Goal: Navigation & Orientation: Find specific page/section

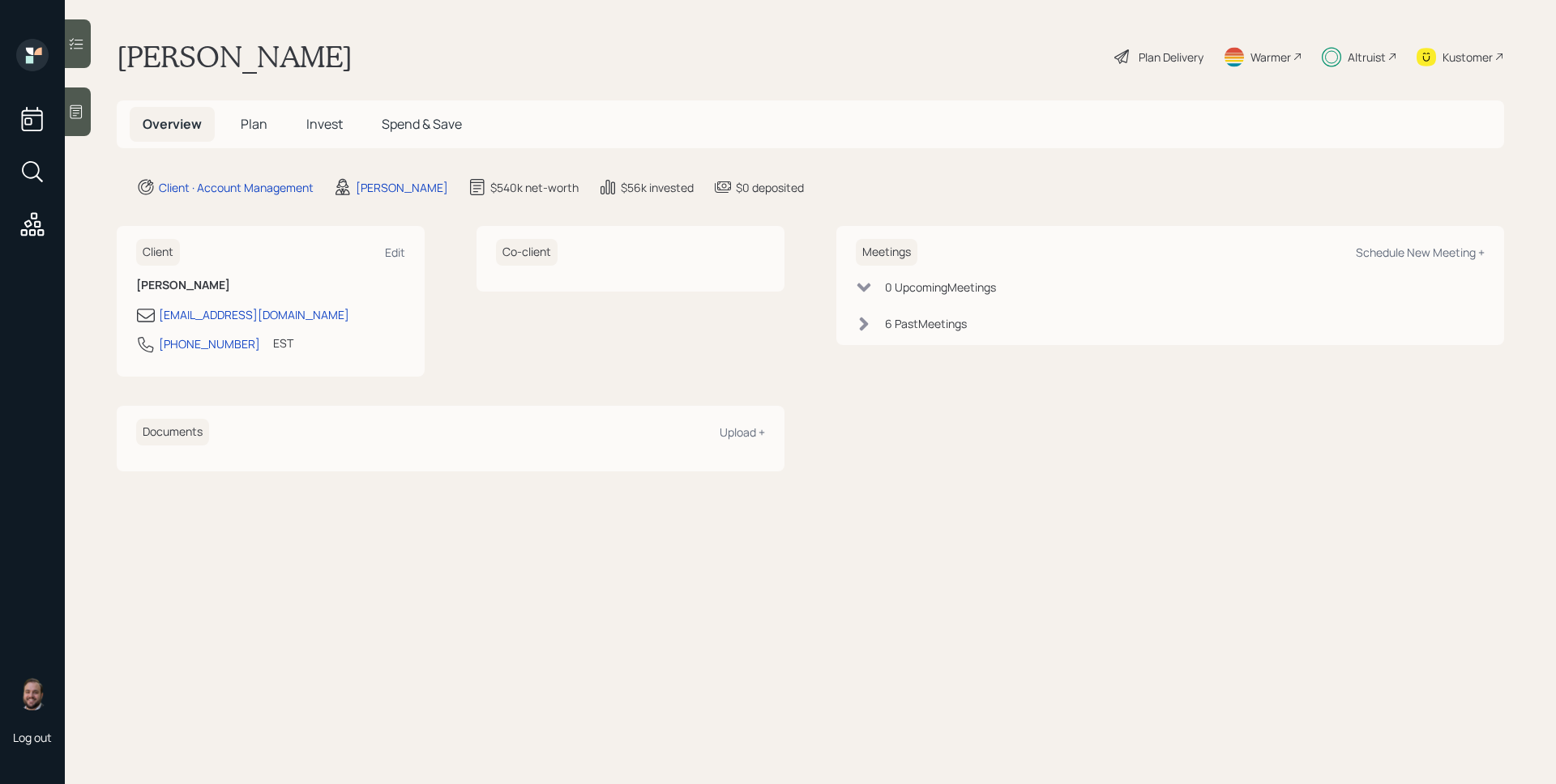
click at [258, 121] on span "Plan" at bounding box center [254, 124] width 27 height 18
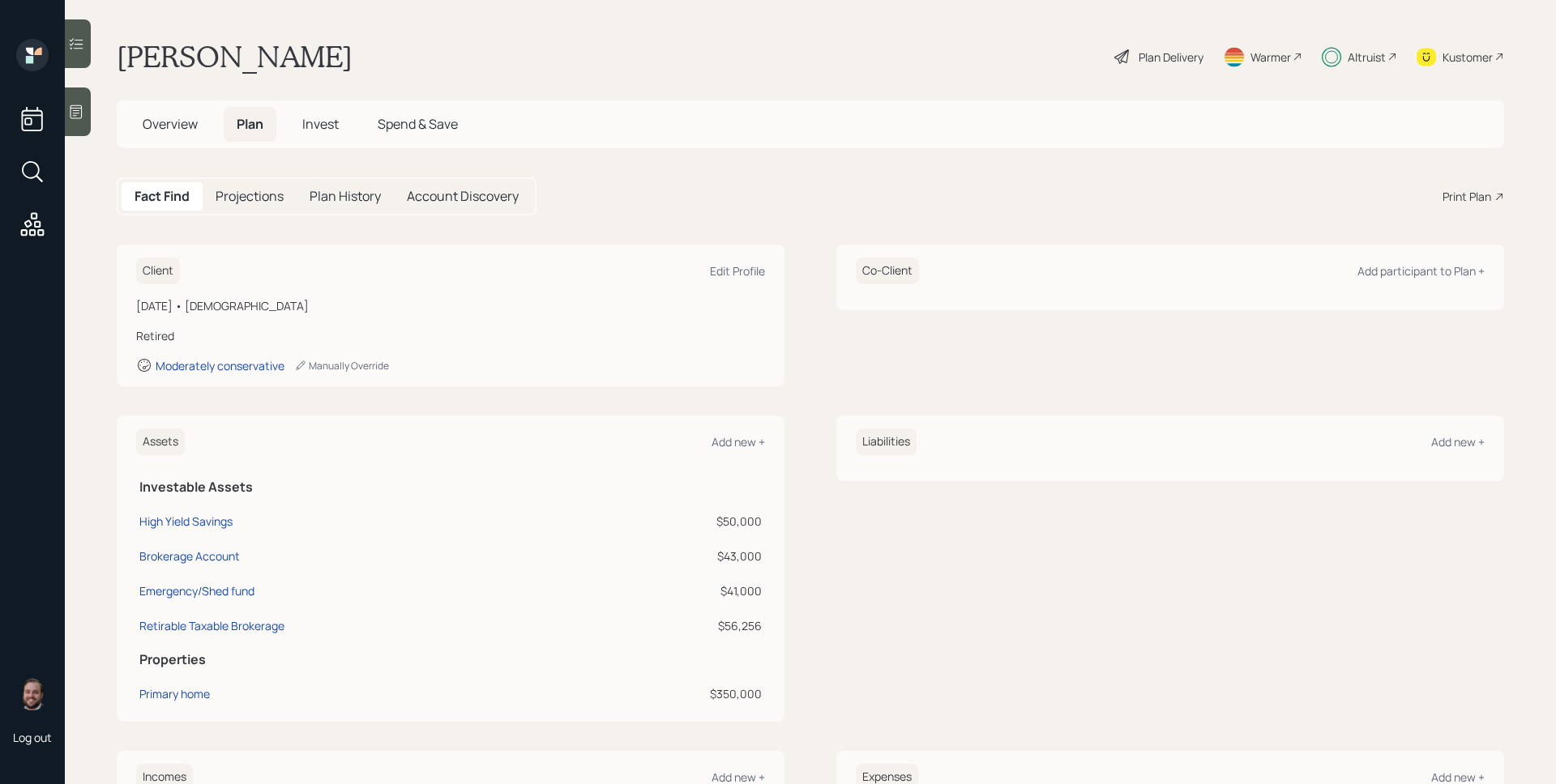
click at [319, 116] on span "Invest" at bounding box center [320, 124] width 36 height 18
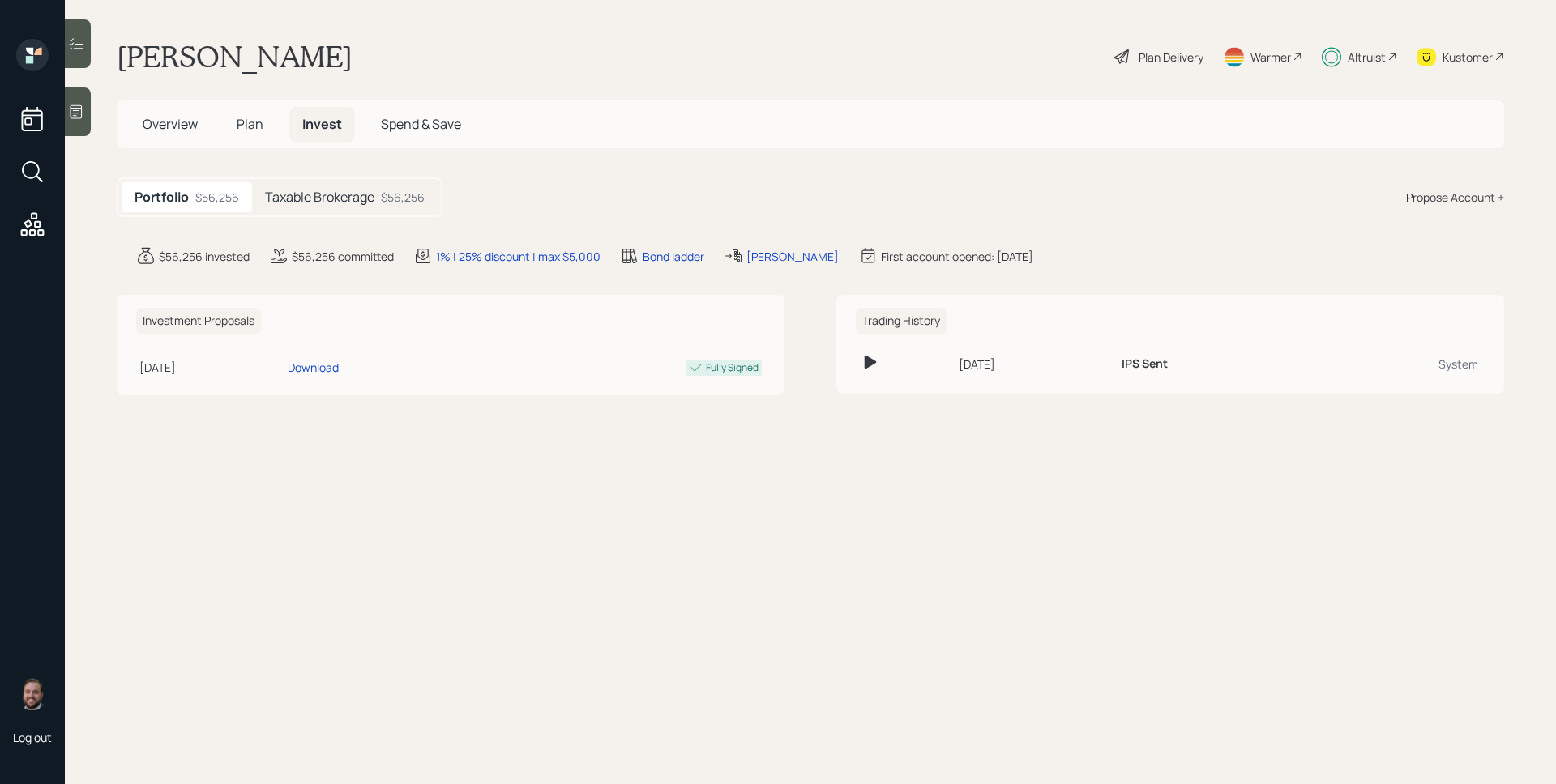
click at [430, 118] on span "Spend & Save" at bounding box center [420, 124] width 80 height 18
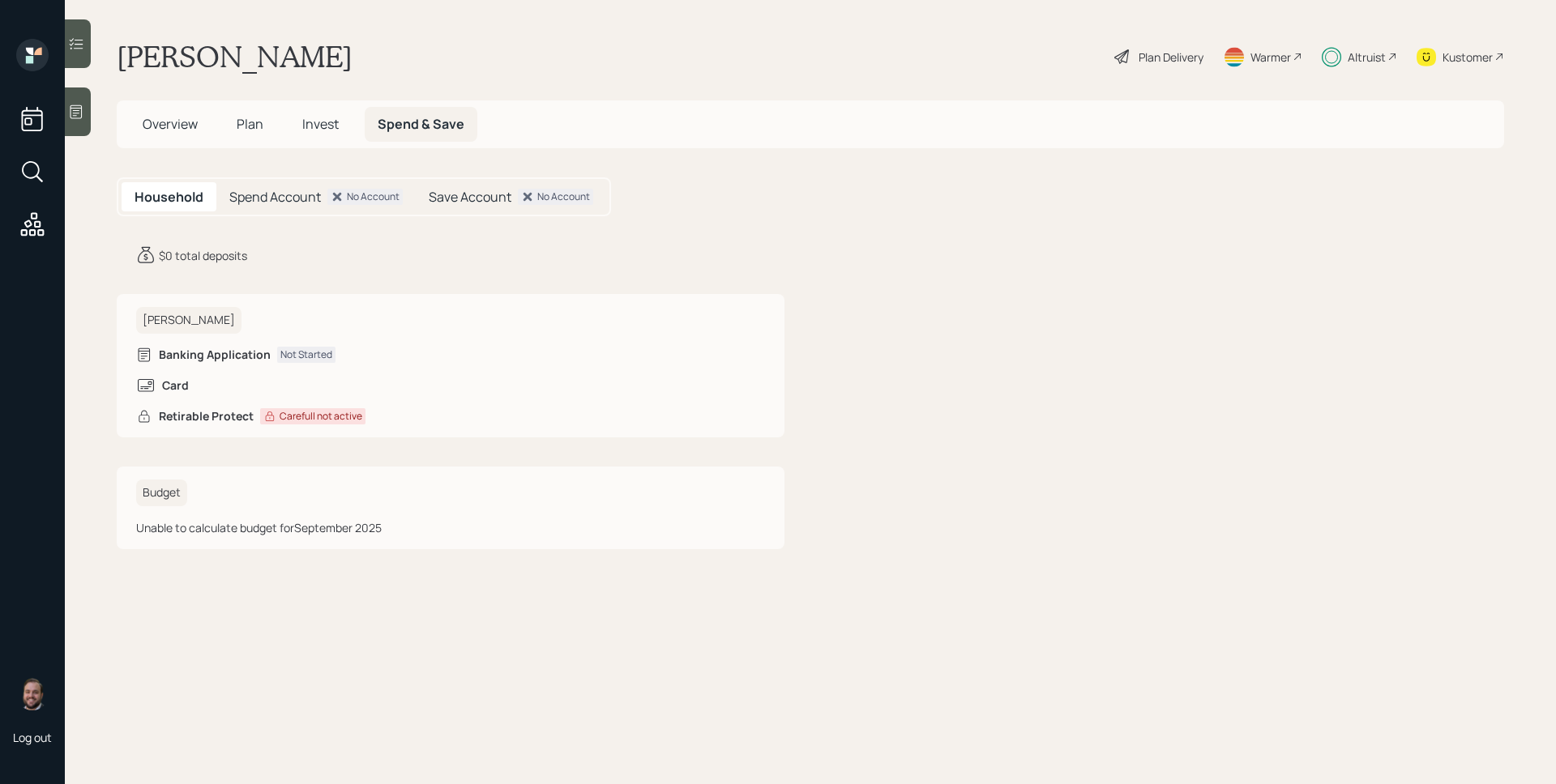
click at [188, 128] on span "Overview" at bounding box center [170, 124] width 55 height 18
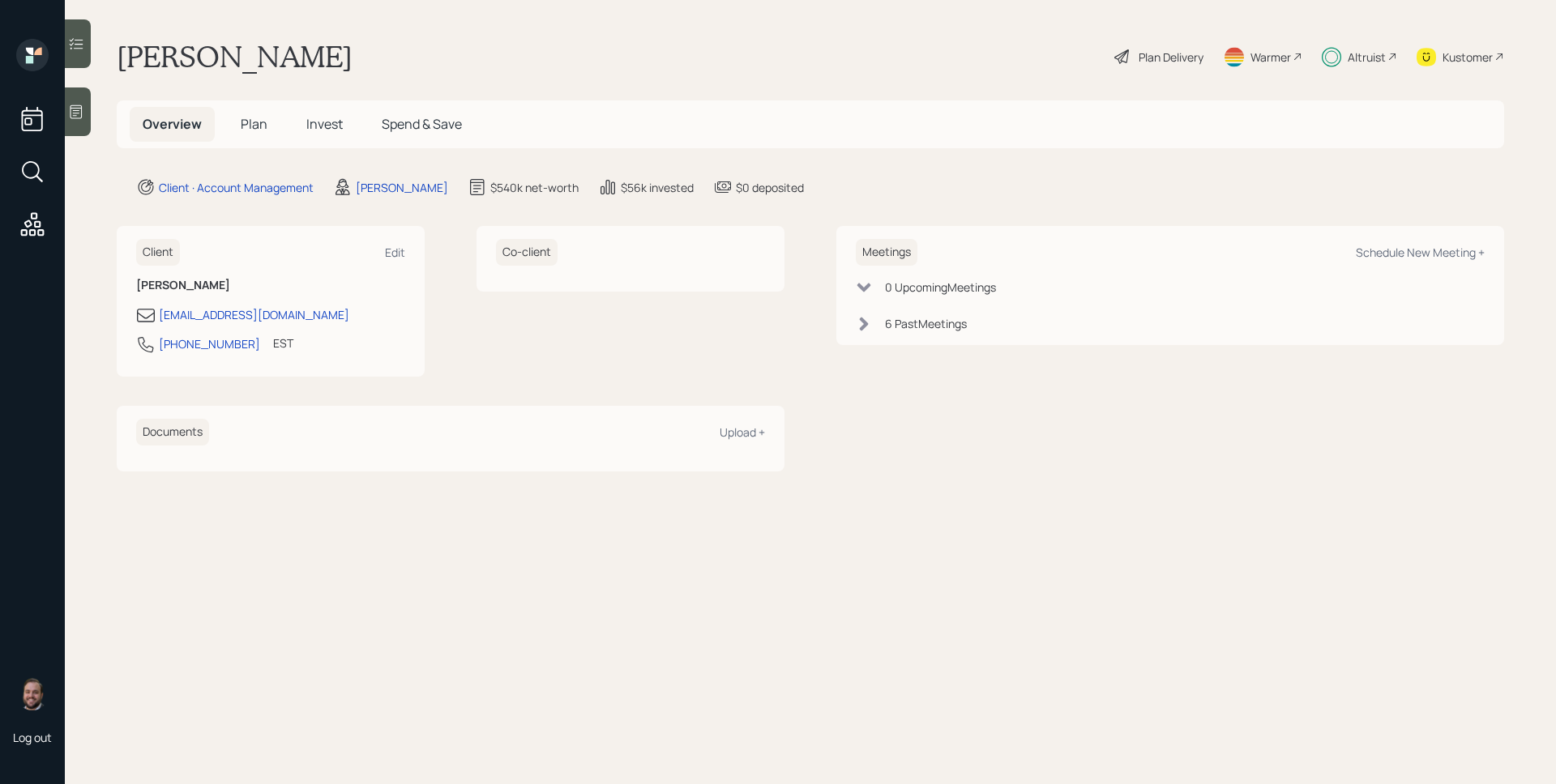
click at [323, 128] on span "Invest" at bounding box center [324, 124] width 36 height 18
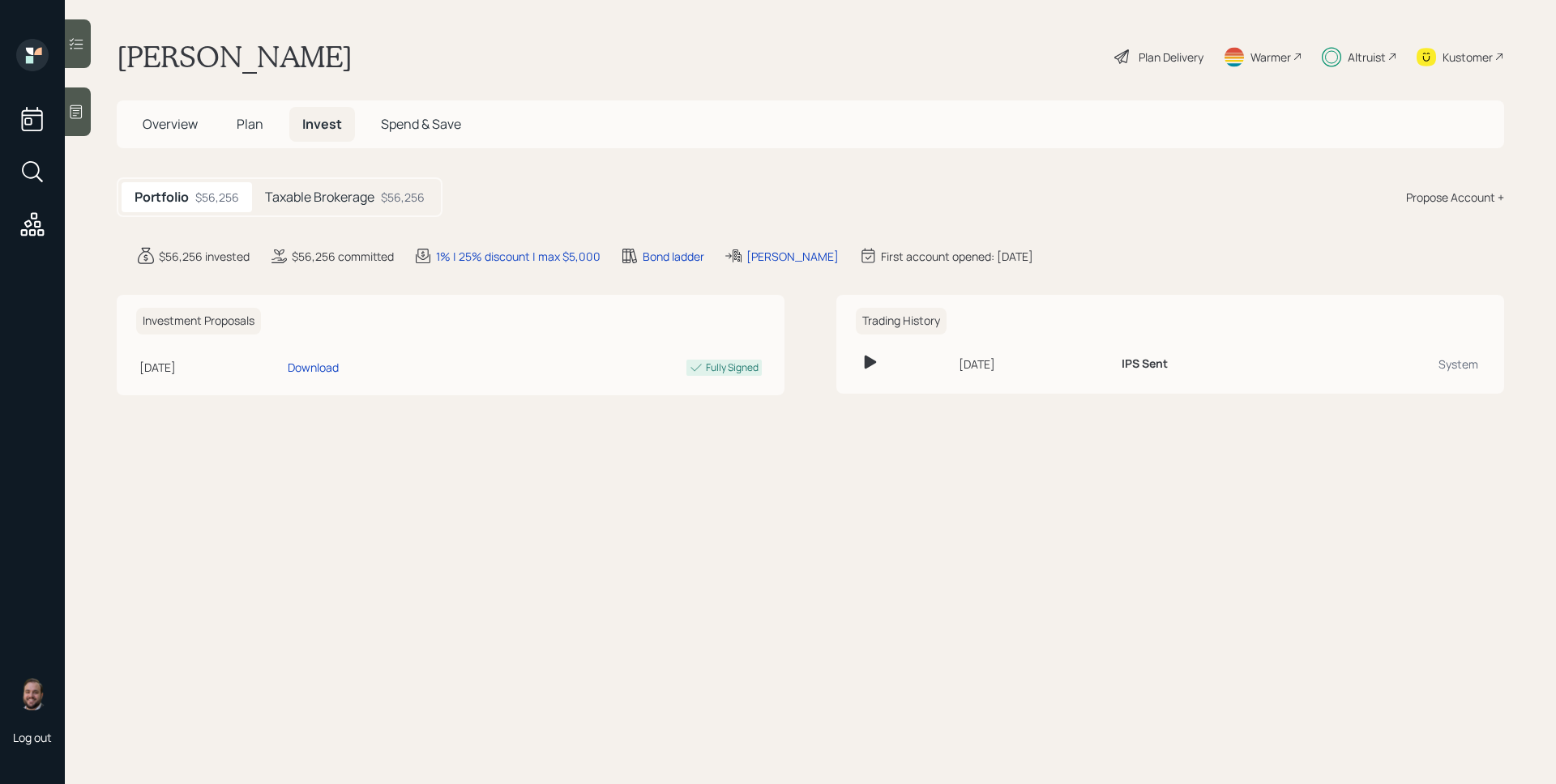
click at [366, 202] on h5 "Taxable Brokerage" at bounding box center [320, 197] width 109 height 16
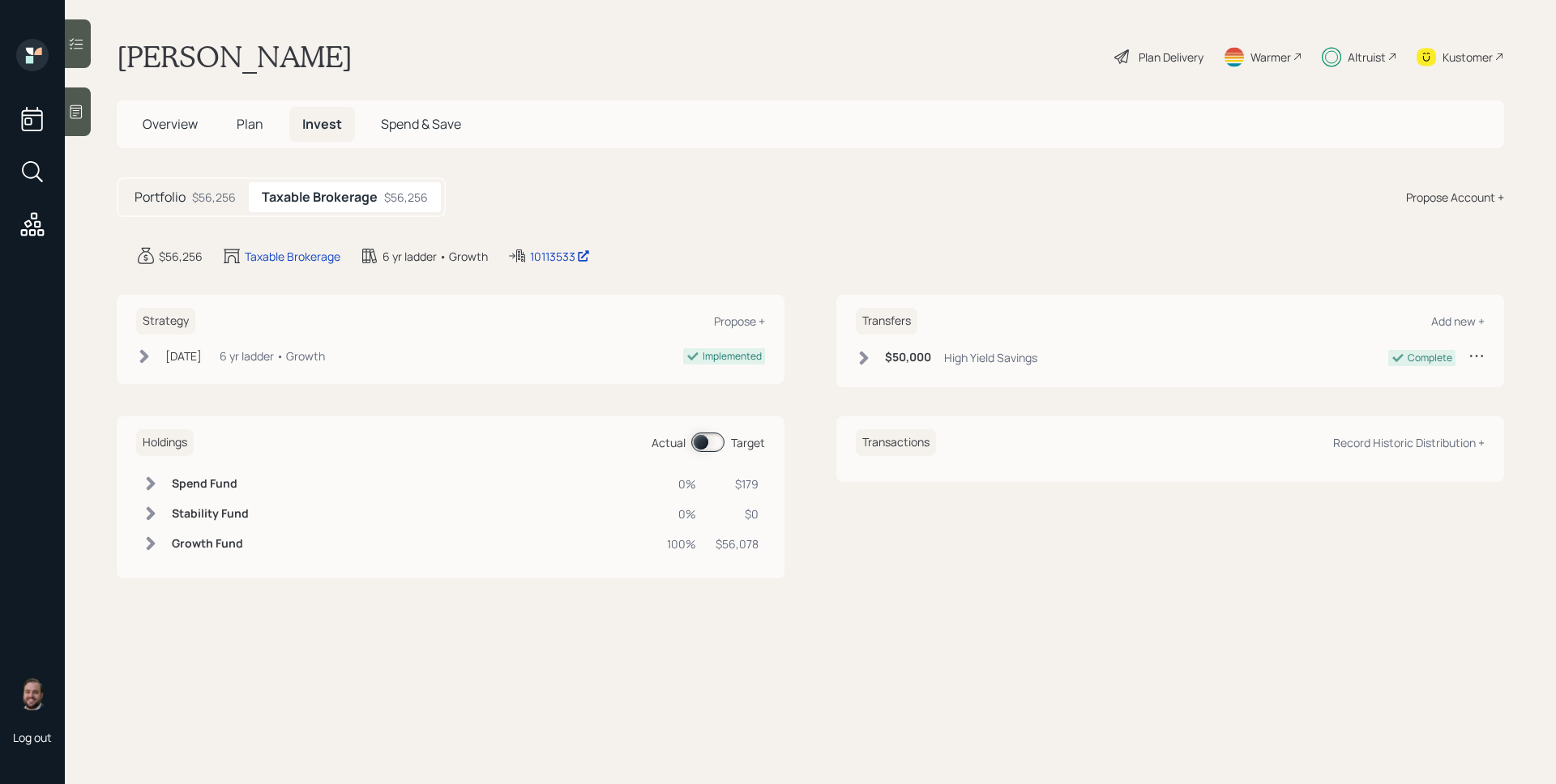
click at [1372, 51] on div "Altruist" at bounding box center [1367, 57] width 38 height 17
